Goal: Find specific page/section: Find specific page/section

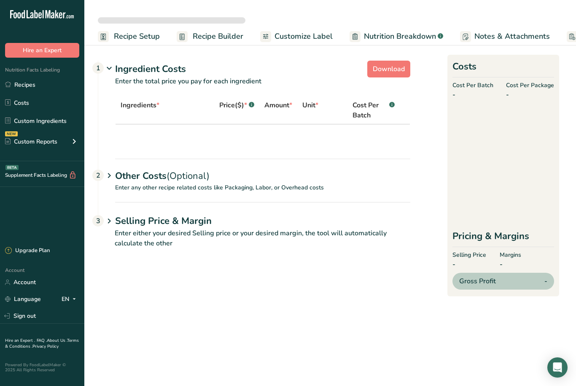
select select "5"
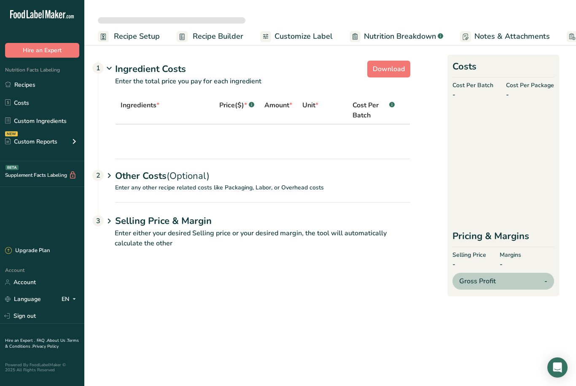
select select "5"
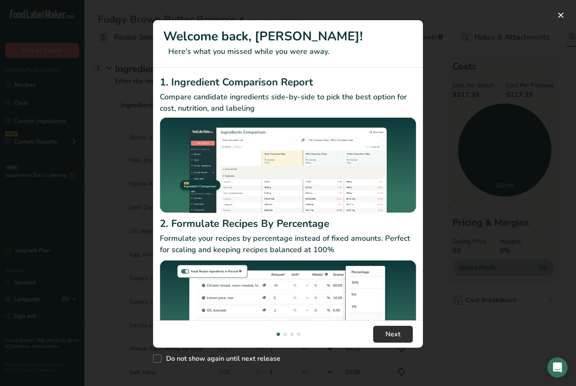
click at [383, 341] on button "Next" at bounding box center [393, 334] width 40 height 17
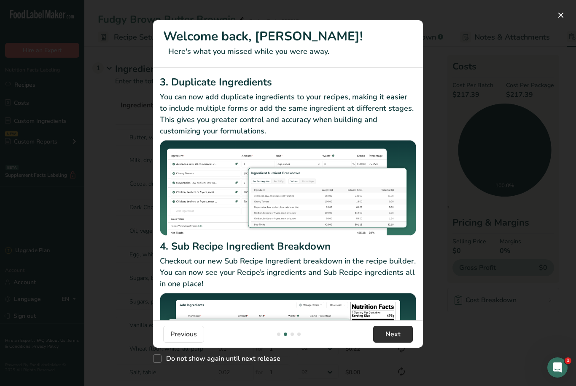
click at [383, 339] on button "Next" at bounding box center [393, 334] width 40 height 17
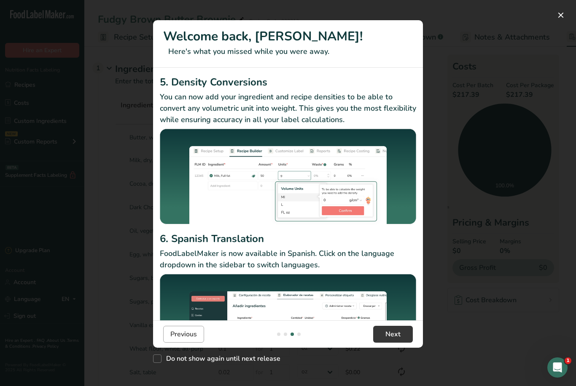
click at [185, 339] on span "Previous" at bounding box center [183, 335] width 27 height 10
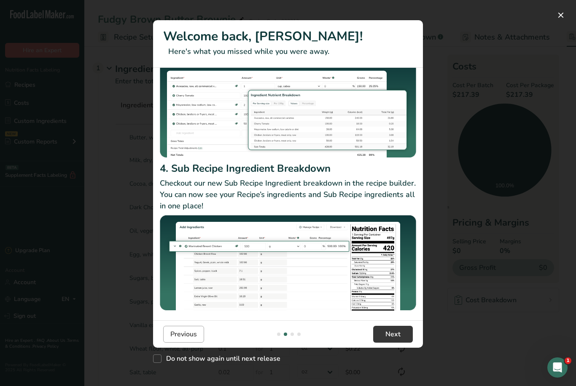
scroll to position [78, 0]
click at [394, 339] on span "Next" at bounding box center [392, 335] width 15 height 10
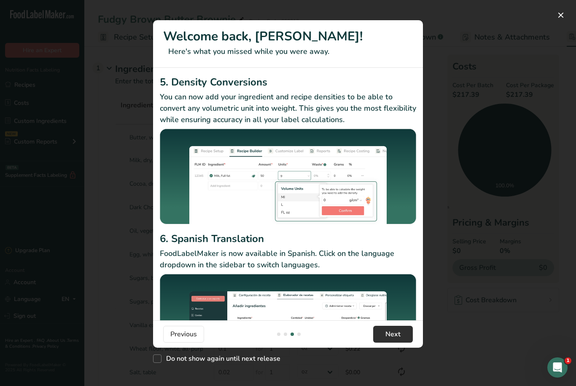
click at [398, 338] on span "Next" at bounding box center [392, 335] width 15 height 10
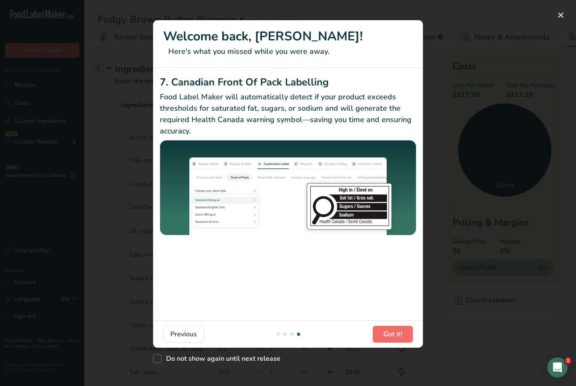
click at [400, 333] on span "Got it!" at bounding box center [392, 335] width 19 height 10
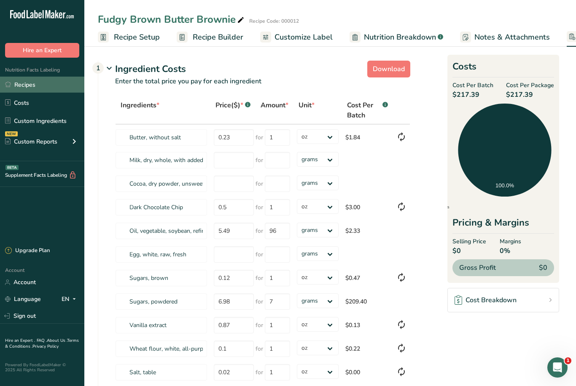
click at [32, 82] on link "Recipes" at bounding box center [42, 85] width 84 height 16
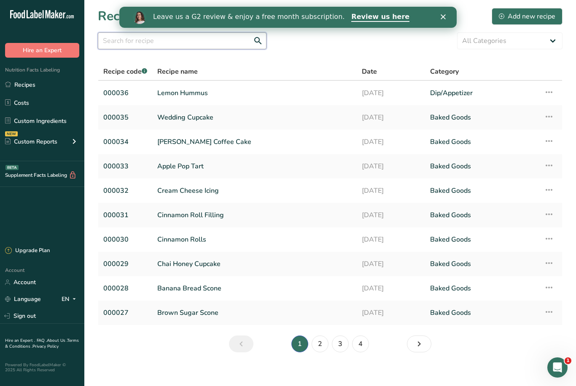
click at [124, 42] on input "text" at bounding box center [182, 40] width 169 height 17
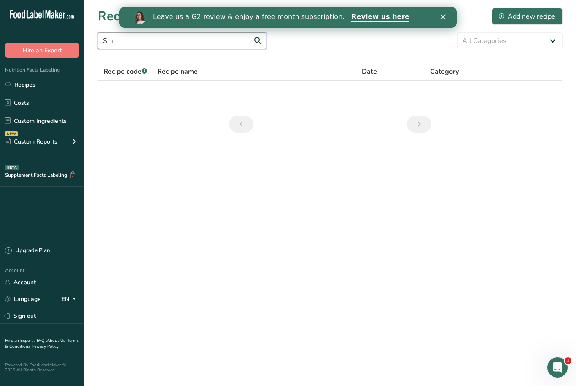
type input "S"
type input "Snickerdoodle"
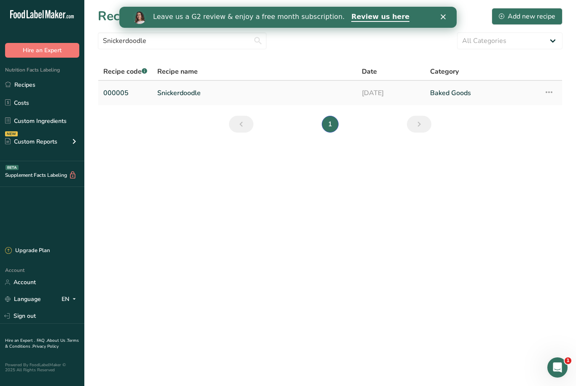
click at [172, 89] on link "Snickerdoodle" at bounding box center [254, 93] width 194 height 18
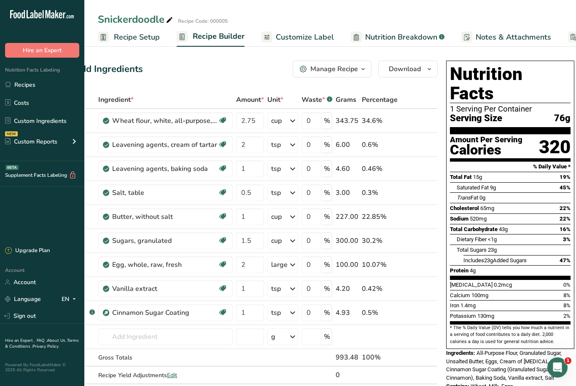
scroll to position [0, 24]
click at [20, 80] on link "Recipes" at bounding box center [42, 85] width 84 height 16
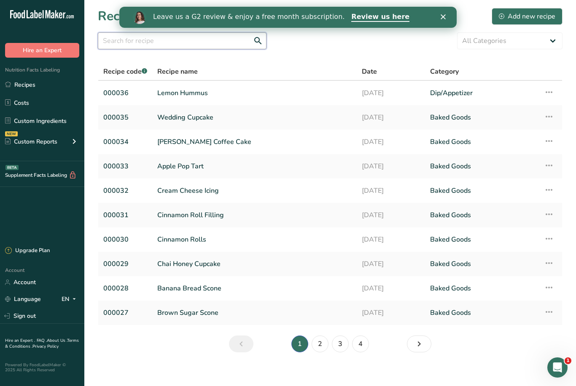
click at [124, 42] on input "text" at bounding box center [182, 40] width 169 height 17
type input "Chocolate chip cookie’"
